Goal: Information Seeking & Learning: Learn about a topic

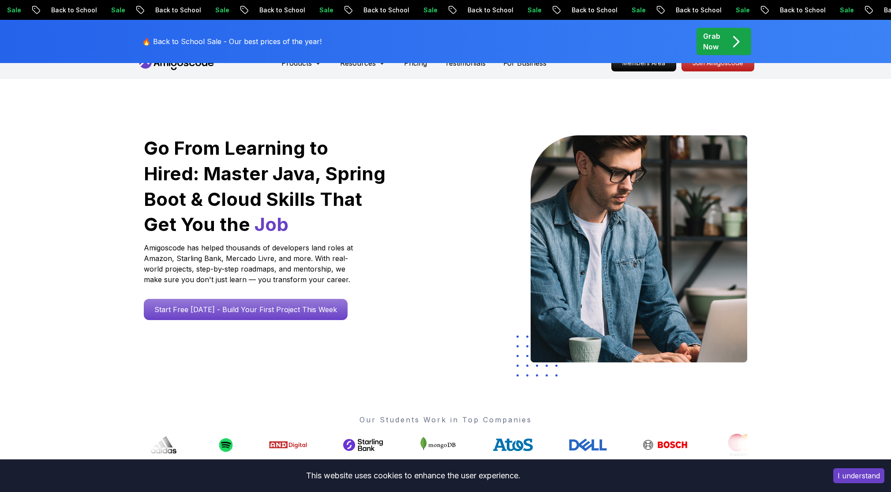
scroll to position [75, 0]
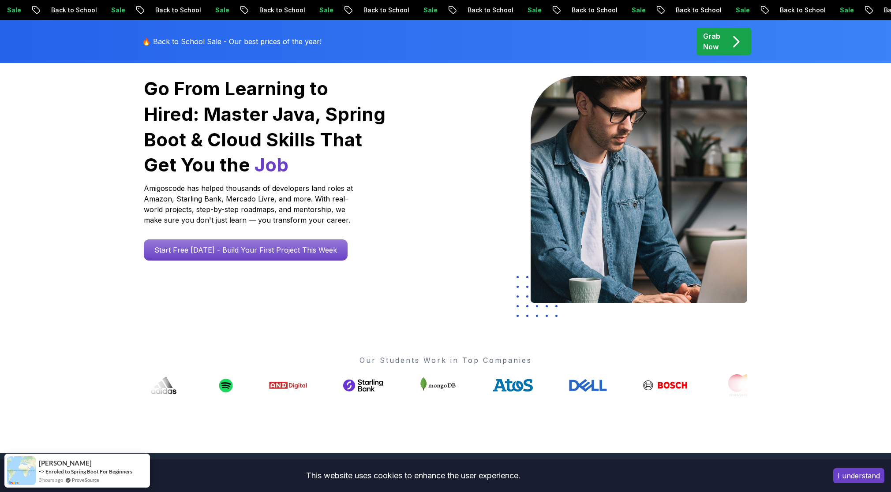
click at [849, 468] on div "I understand" at bounding box center [859, 476] width 64 height 28
click at [852, 473] on button "I understand" at bounding box center [859, 476] width 51 height 15
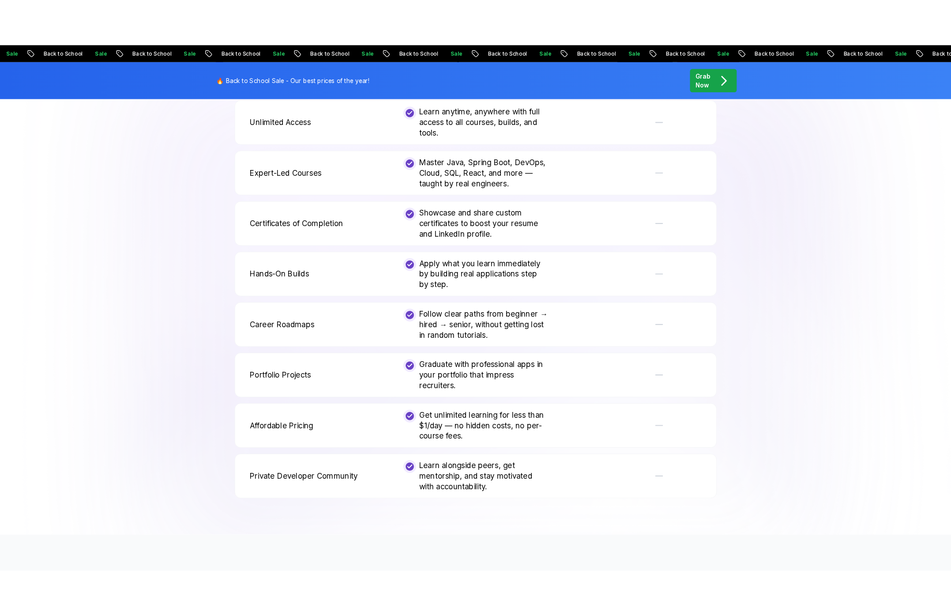
scroll to position [1758, 0]
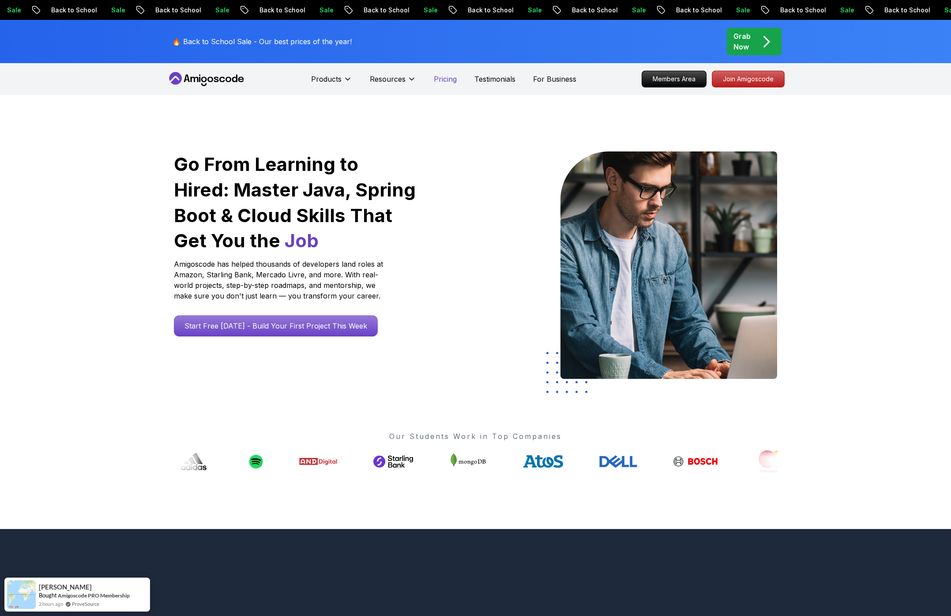
click at [444, 76] on p "Pricing" at bounding box center [445, 79] width 23 height 11
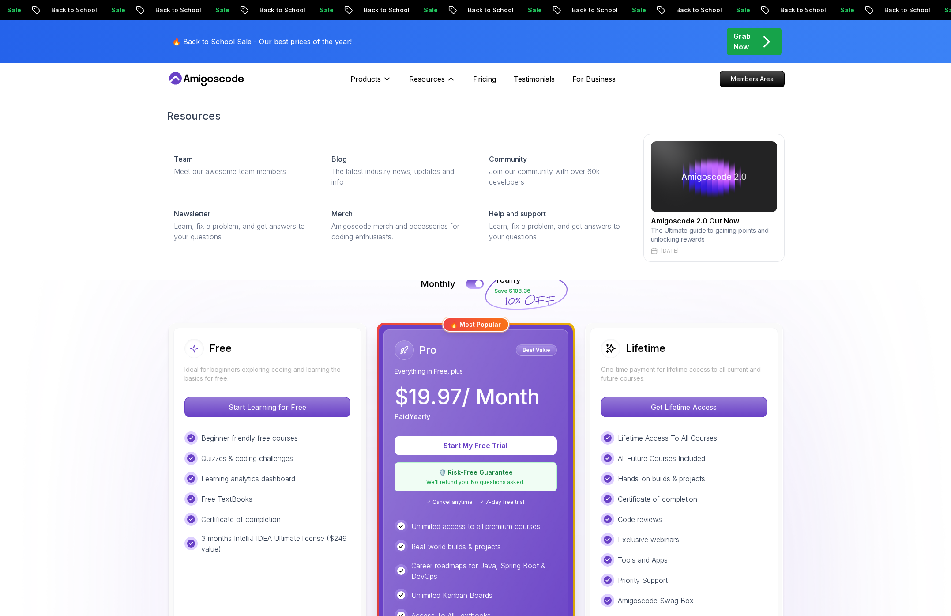
click at [406, 77] on div "Products Resources Resources Team Meet our awesome team members Blog The latest…" at bounding box center [402, 79] width 105 height 18
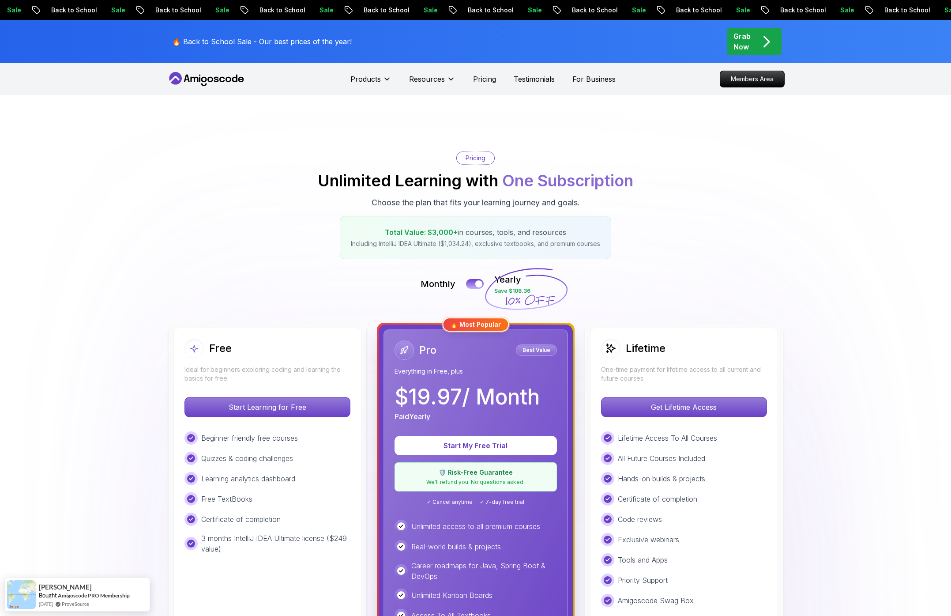
click at [169, 245] on div "Pricing Unlimited Learning with One Subscription Choose the plan that fits your…" at bounding box center [476, 205] width 618 height 108
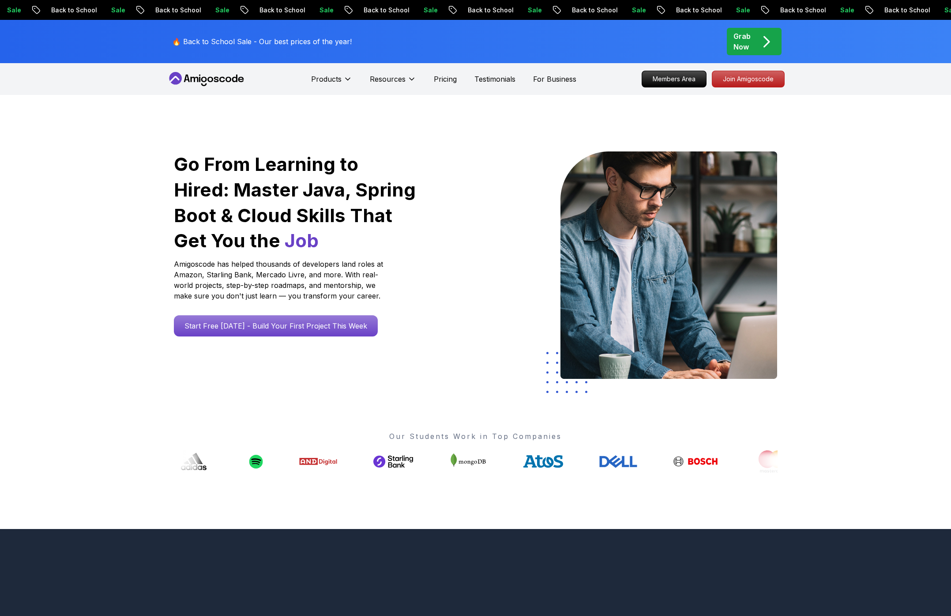
click at [139, 233] on div "Go From Learning to Hired: Master Java, Spring Boot & Cloud Skills That Get You…" at bounding box center [475, 312] width 951 height 434
